Goal: Navigation & Orientation: Find specific page/section

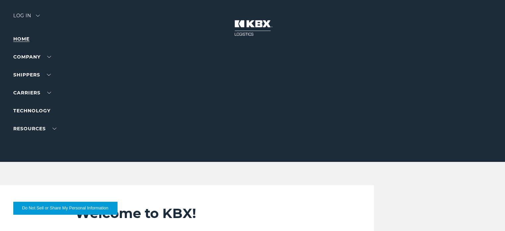
click at [22, 39] on link "Home" at bounding box center [21, 39] width 16 height 6
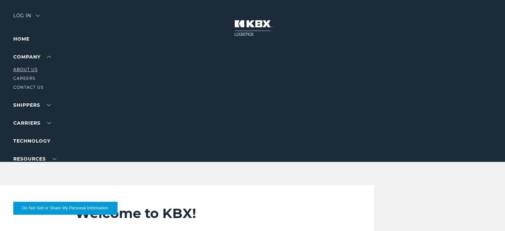
click at [33, 70] on link "About Us" at bounding box center [25, 69] width 24 height 5
